Goal: Information Seeking & Learning: Check status

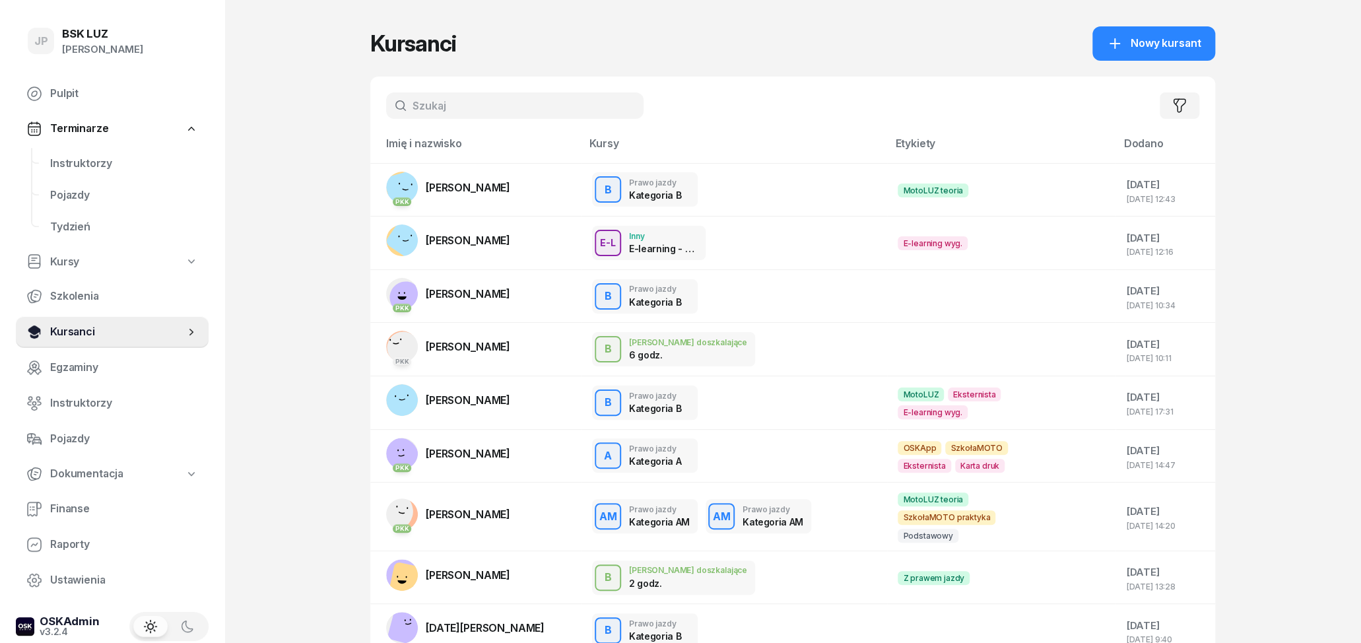
click at [82, 326] on span "Kursanci" at bounding box center [117, 332] width 135 height 17
click at [434, 106] on input "text" at bounding box center [515, 105] width 258 height 26
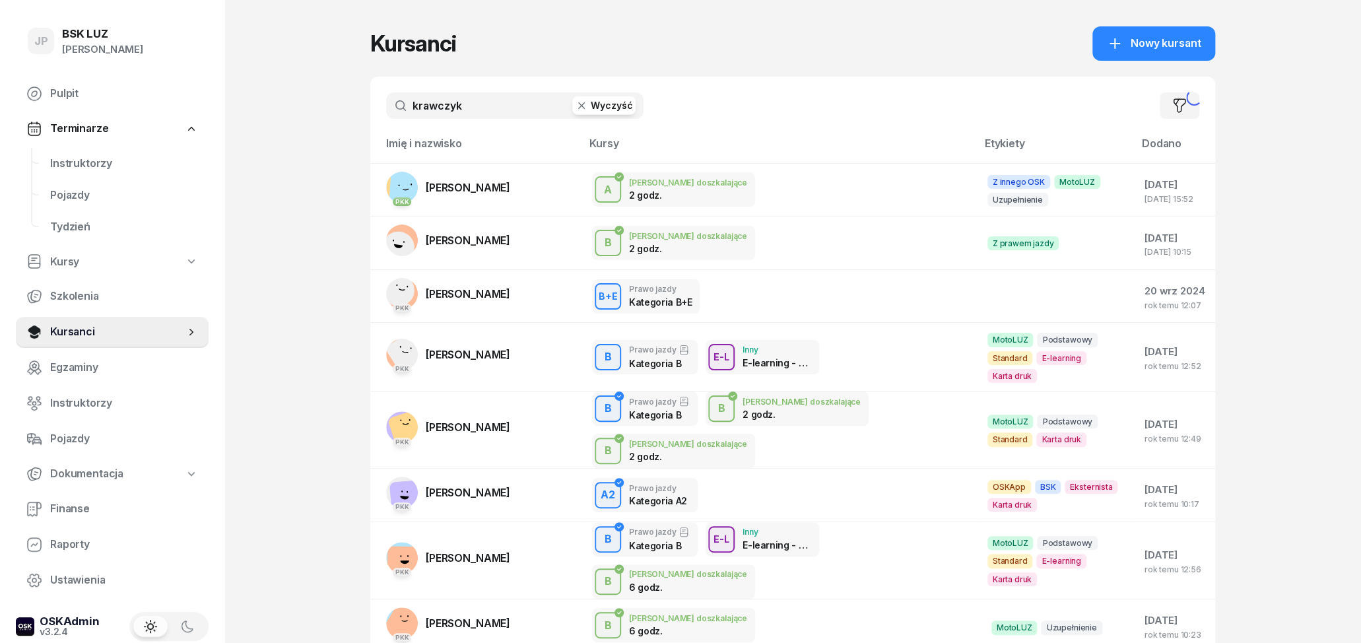
type input "krawczyk"
click at [495, 351] on span "[PERSON_NAME]" at bounding box center [468, 354] width 85 height 13
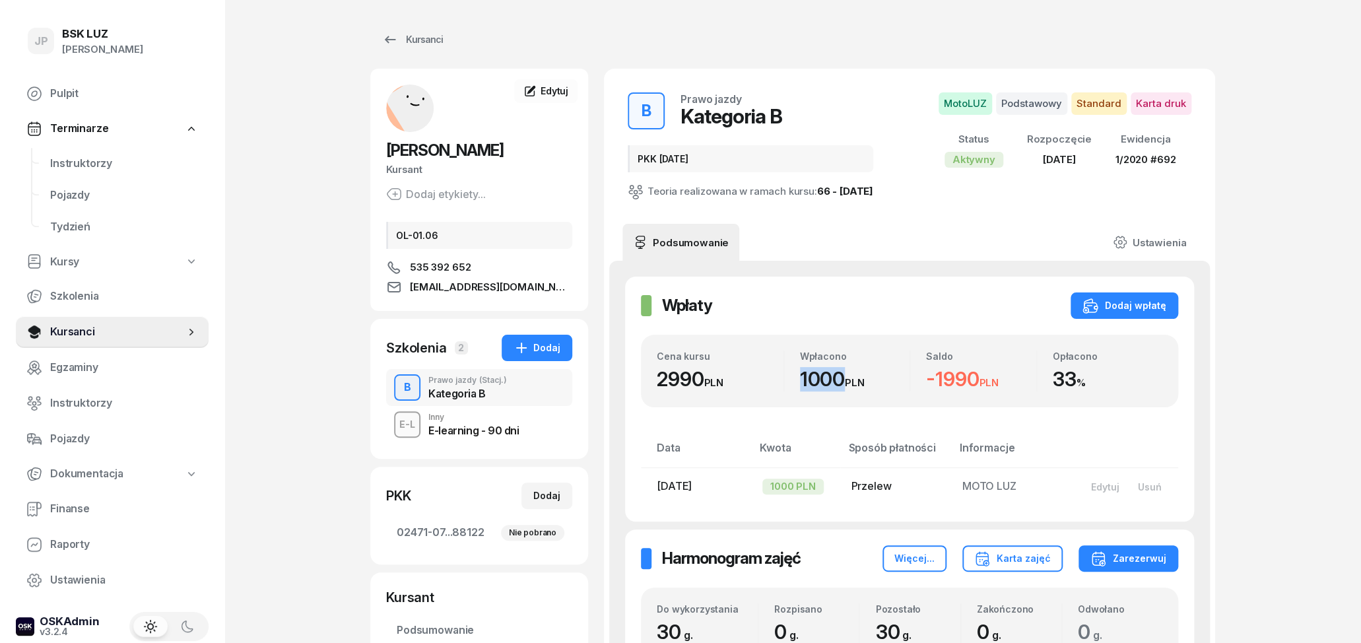
drag, startPoint x: 794, startPoint y: 380, endPoint x: 847, endPoint y: 389, distance: 53.5
click at [847, 389] on div "Wpłacono 1000 PLN" at bounding box center [847, 371] width 126 height 41
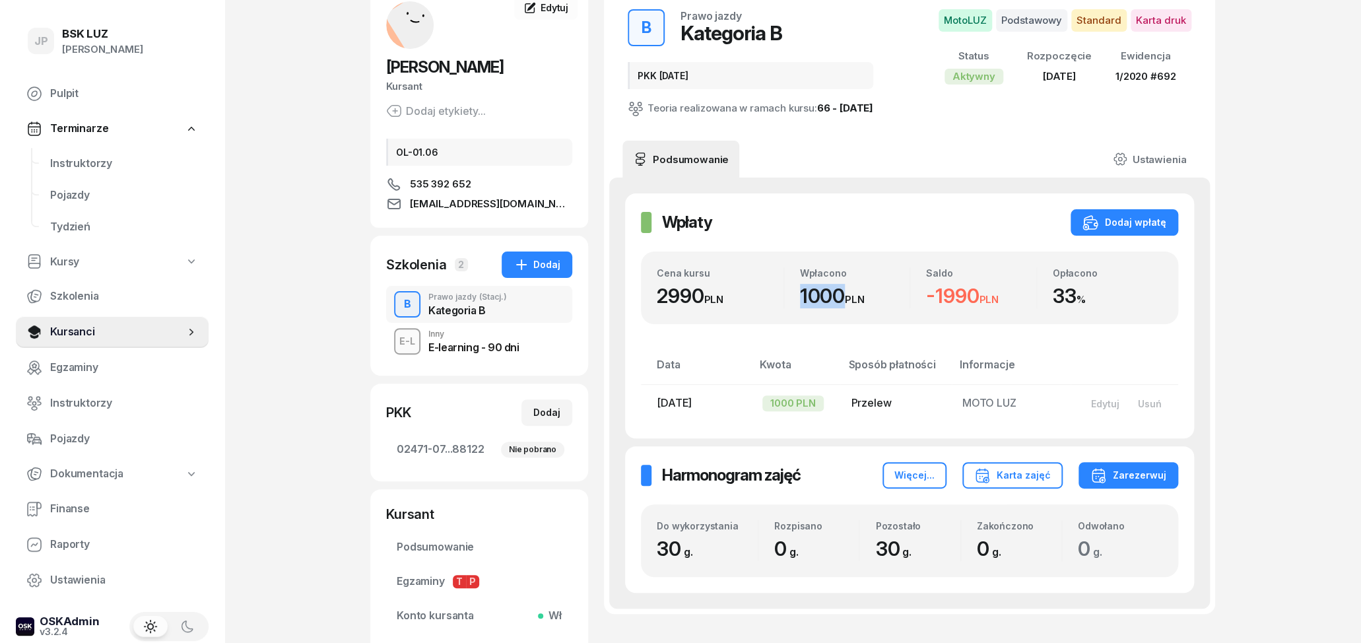
scroll to position [206, 0]
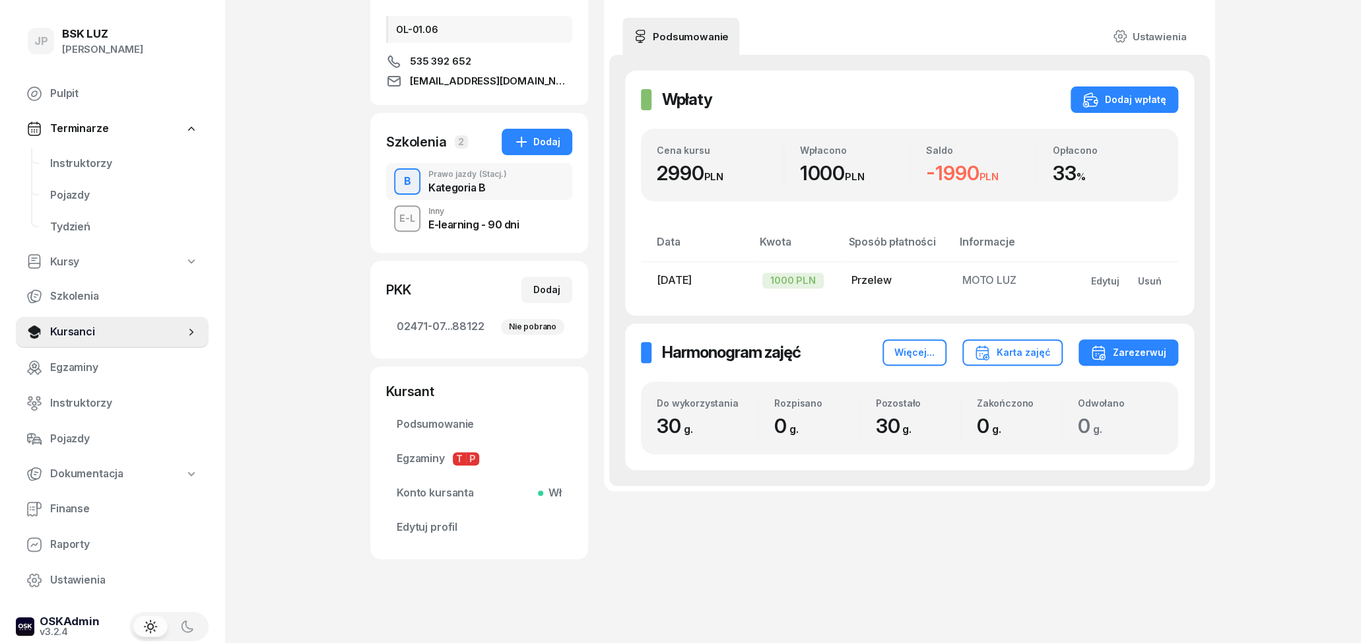
click at [728, 290] on td "[DATE]" at bounding box center [696, 280] width 111 height 38
drag, startPoint x: 797, startPoint y: 170, endPoint x: 846, endPoint y: 181, distance: 50.8
click at [846, 181] on div "Wpłacono 1000 PLN" at bounding box center [847, 165] width 126 height 41
click at [465, 224] on div "E-learning - 90 dni" at bounding box center [474, 224] width 90 height 11
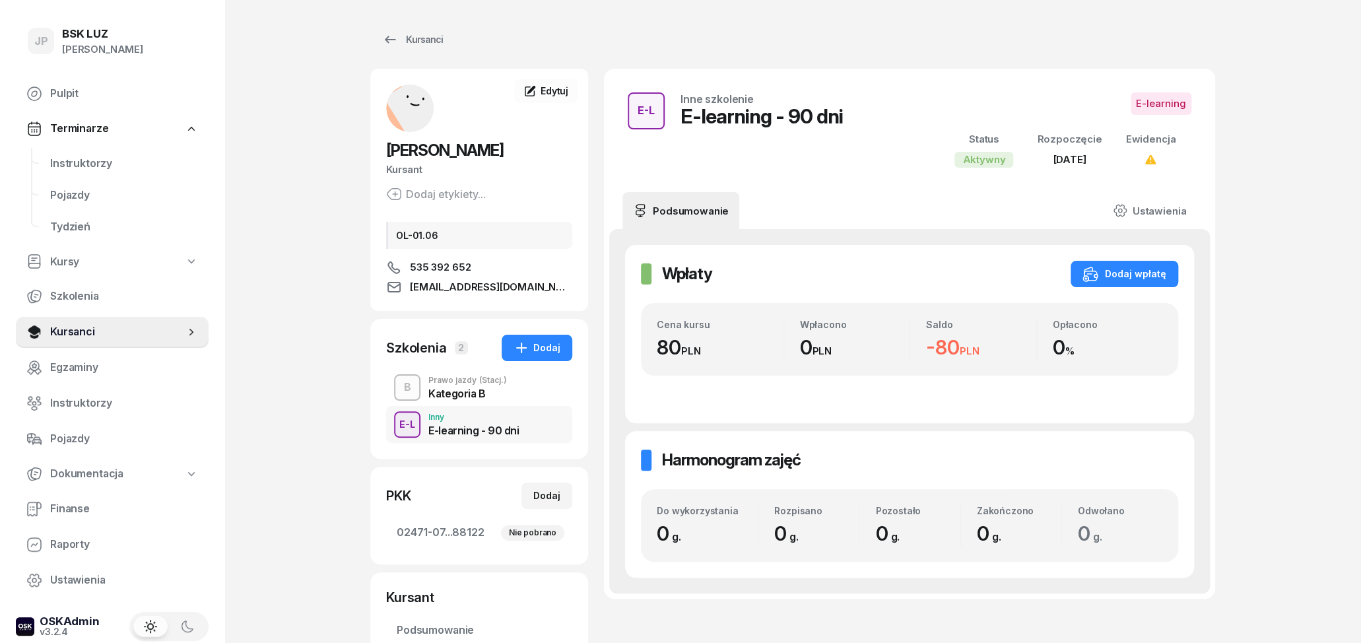
click at [456, 388] on div "Kategoria B" at bounding box center [468, 393] width 79 height 11
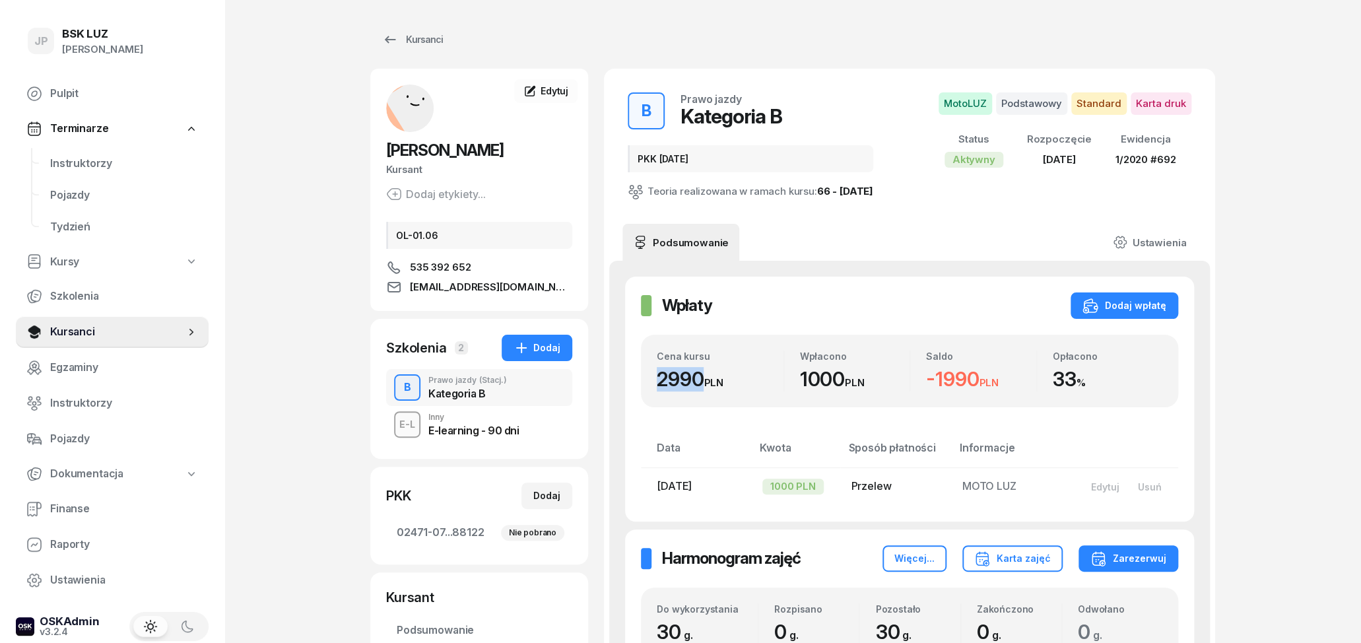
drag, startPoint x: 706, startPoint y: 385, endPoint x: 688, endPoint y: 380, distance: 18.6
click at [661, 386] on div "2990 PLN" at bounding box center [720, 379] width 127 height 24
click at [726, 371] on div "2990 PLN" at bounding box center [720, 379] width 127 height 24
click at [703, 380] on div "2990 PLN" at bounding box center [720, 379] width 127 height 24
click at [523, 422] on div "E-L Inny E-learning - 90 dni" at bounding box center [479, 424] width 186 height 37
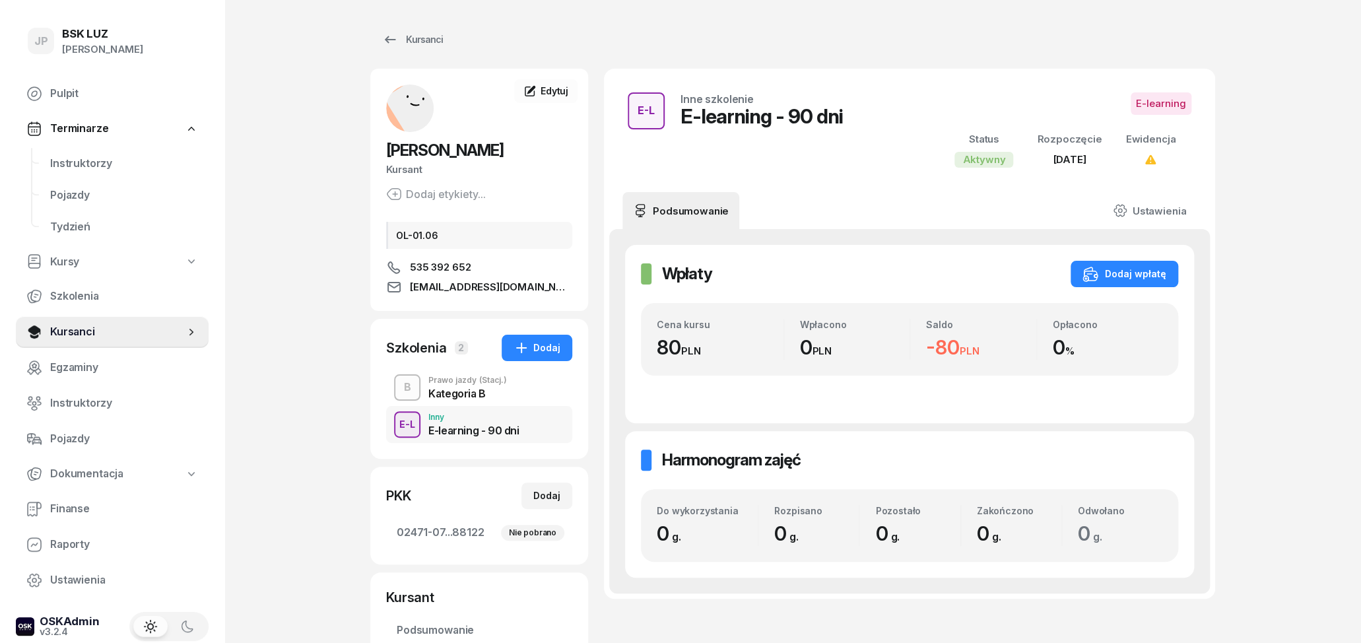
click at [465, 397] on div "Kategoria B" at bounding box center [468, 393] width 79 height 11
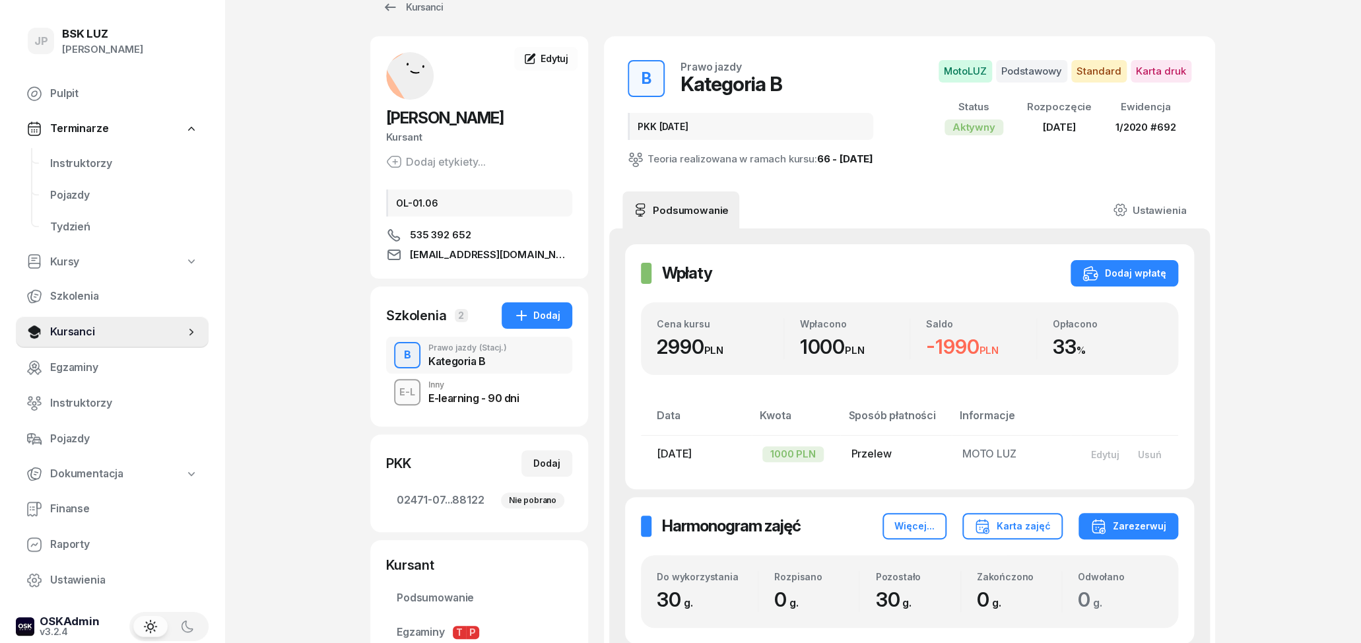
scroll to position [69, 0]
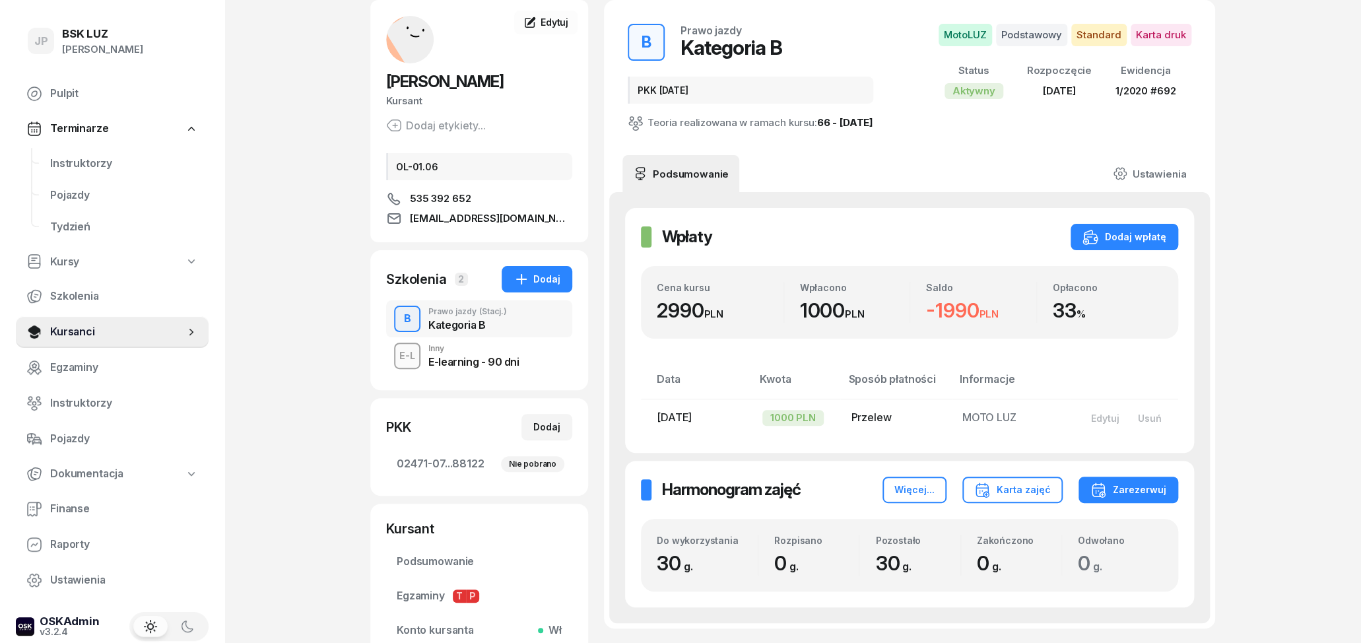
drag, startPoint x: 798, startPoint y: 309, endPoint x: 848, endPoint y: 312, distance: 50.3
click at [848, 312] on div "Wpłacono 1000 PLN" at bounding box center [847, 302] width 126 height 41
click at [864, 291] on div "Wpłacono" at bounding box center [855, 287] width 110 height 11
drag, startPoint x: 843, startPoint y: 314, endPoint x: 825, endPoint y: 309, distance: 18.4
click at [825, 309] on div "1000 PLN" at bounding box center [855, 310] width 110 height 24
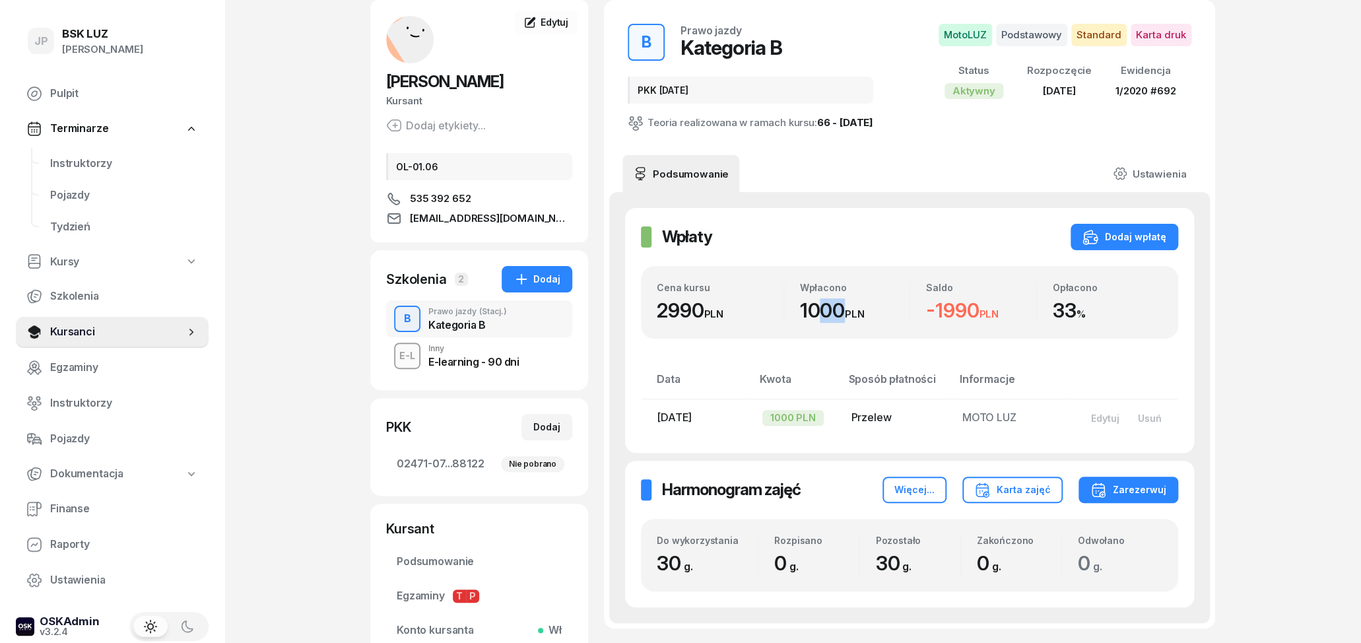
click at [805, 289] on div "Wpłacono" at bounding box center [855, 287] width 110 height 11
drag, startPoint x: 798, startPoint y: 312, endPoint x: 844, endPoint y: 318, distance: 46.6
click at [844, 318] on div "Wpłacono 1000 PLN" at bounding box center [847, 302] width 126 height 41
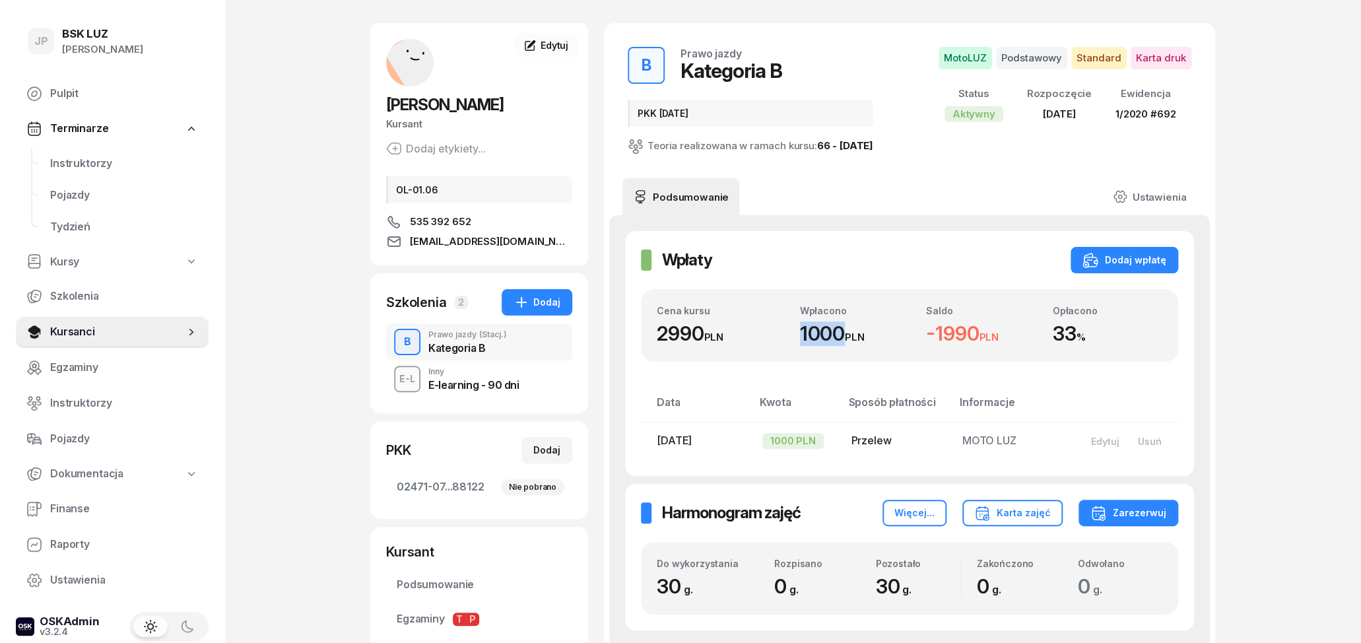
scroll to position [49, 0]
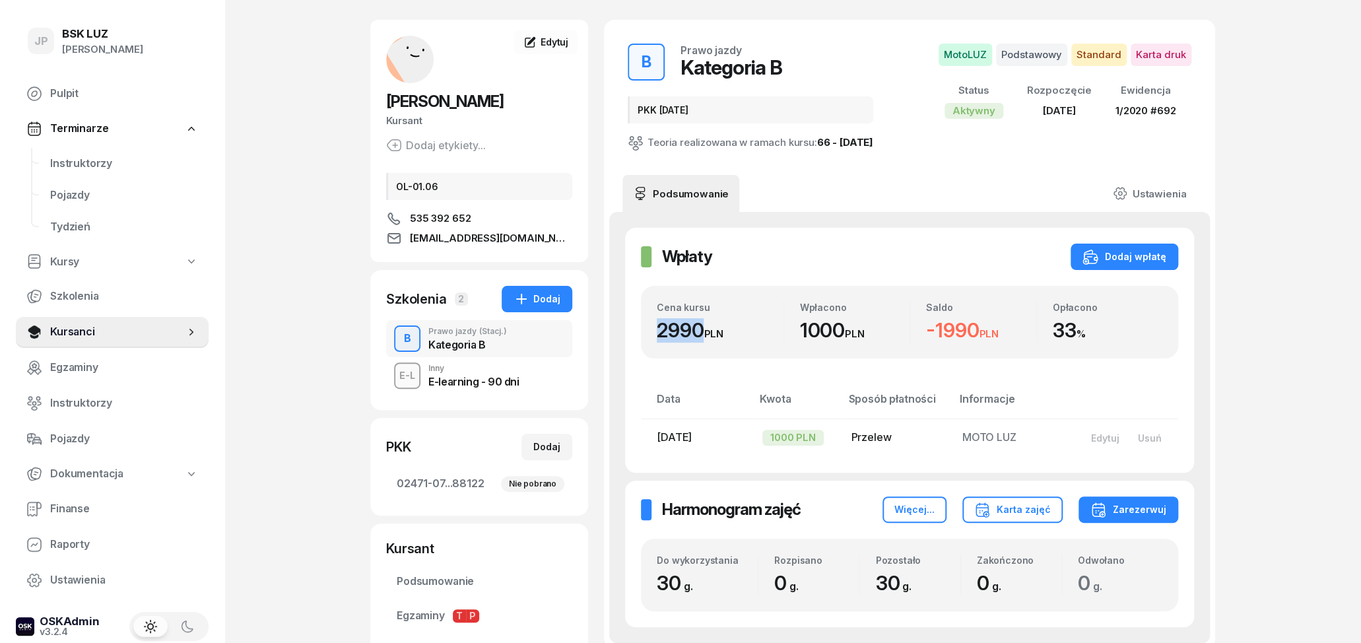
drag, startPoint x: 656, startPoint y: 334, endPoint x: 711, endPoint y: 339, distance: 55.7
click at [711, 339] on div "Cena kursu 2990 PLN Wpłacono 1000 PLN Saldo -1990 PLN Opłacono 33 %" at bounding box center [909, 322] width 537 height 73
click at [1239, 345] on div "JP BSK [PERSON_NAME] Pulpit Terminarze Instruktorzy Pojazdy Tydzień Kursy Szkol…" at bounding box center [680, 378] width 1361 height 855
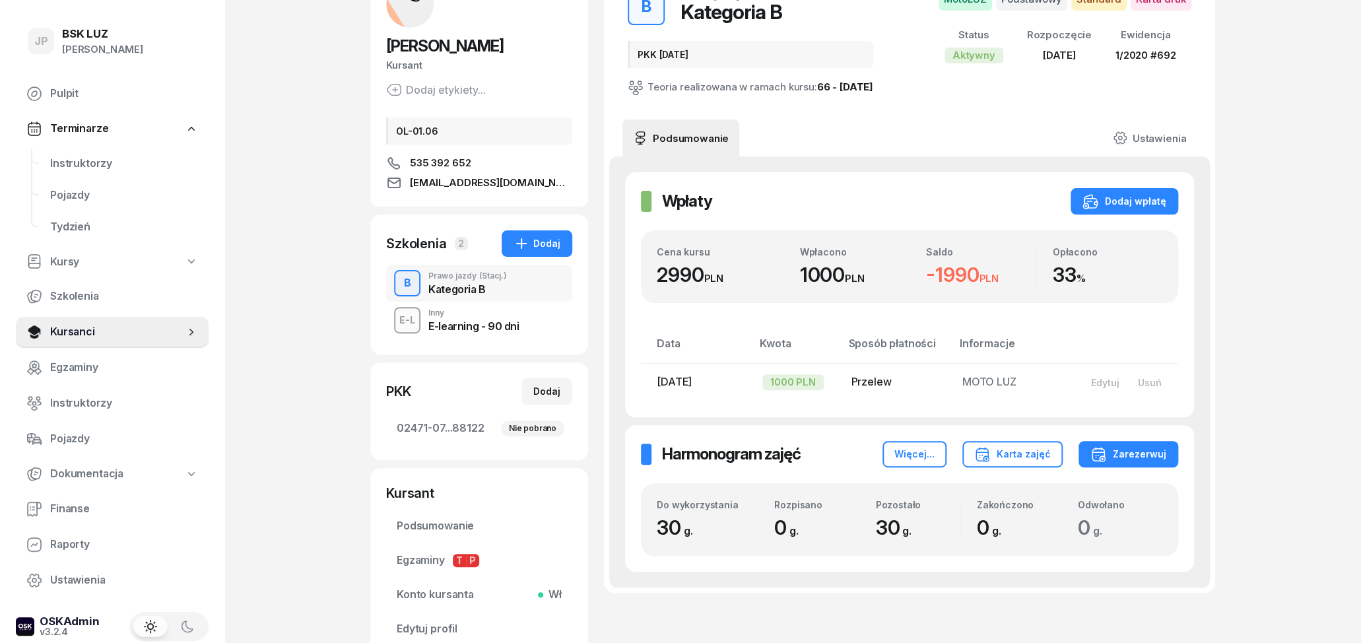
scroll to position [108, 0]
